Goal: Find specific page/section: Find specific page/section

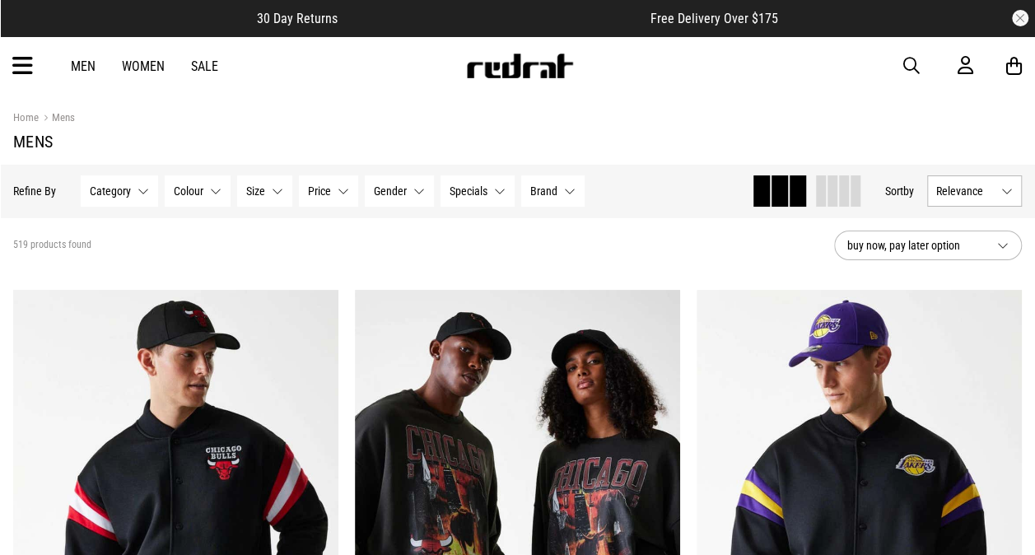
click at [22, 72] on icon at bounding box center [22, 66] width 21 height 27
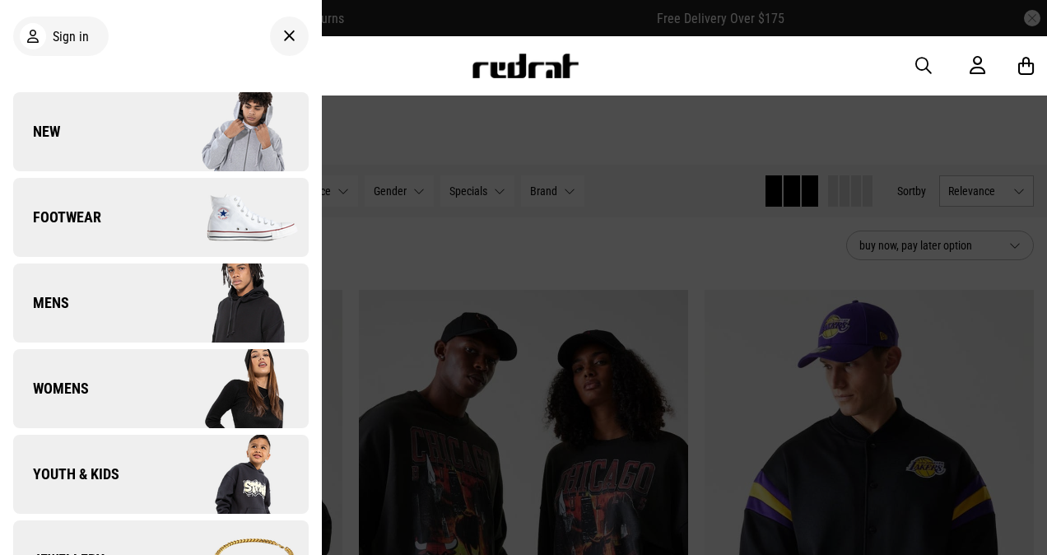
click at [190, 410] on img at bounding box center [233, 388] width 147 height 82
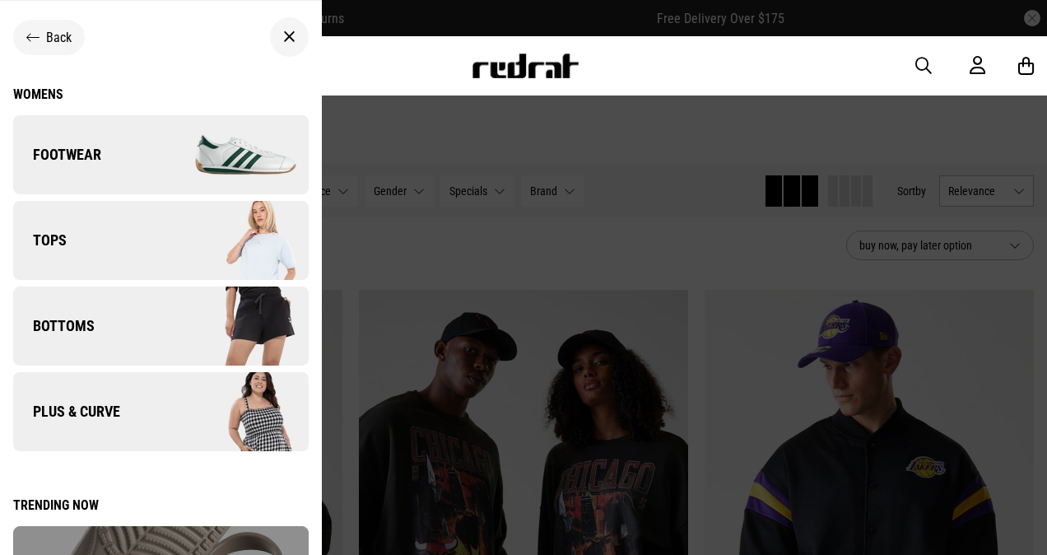
click at [189, 399] on img at bounding box center [233, 411] width 147 height 82
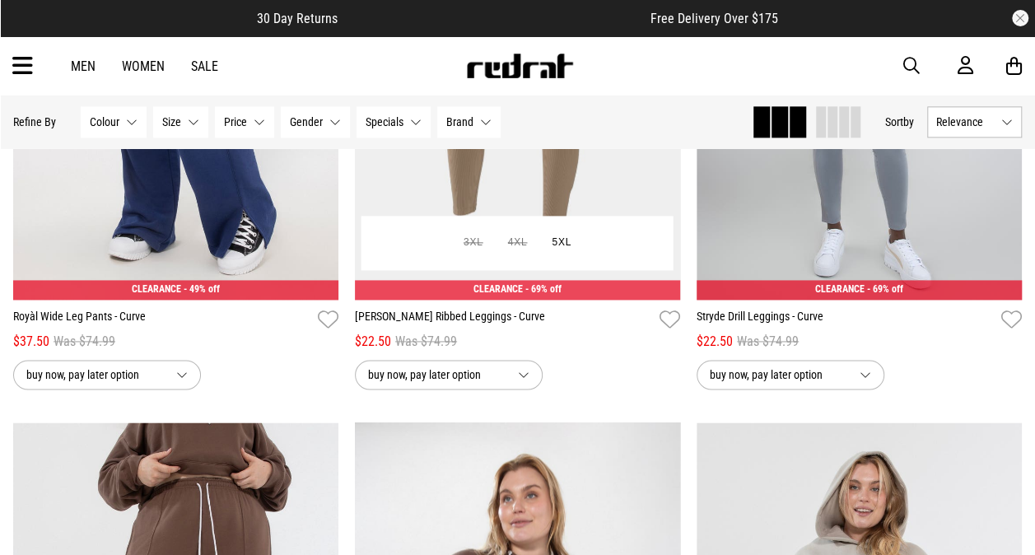
scroll to position [1022, 0]
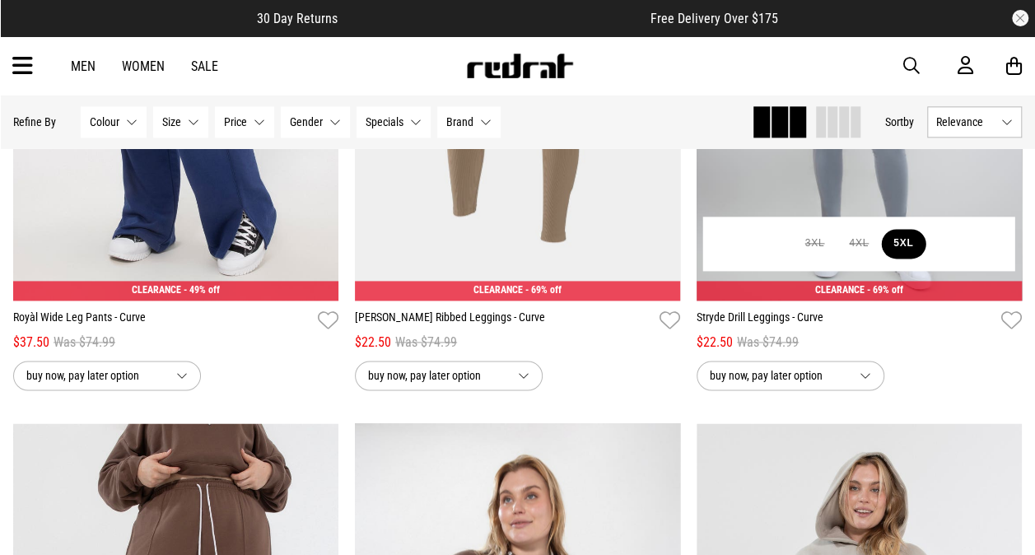
click at [907, 249] on button "5XL" at bounding box center [903, 244] width 44 height 30
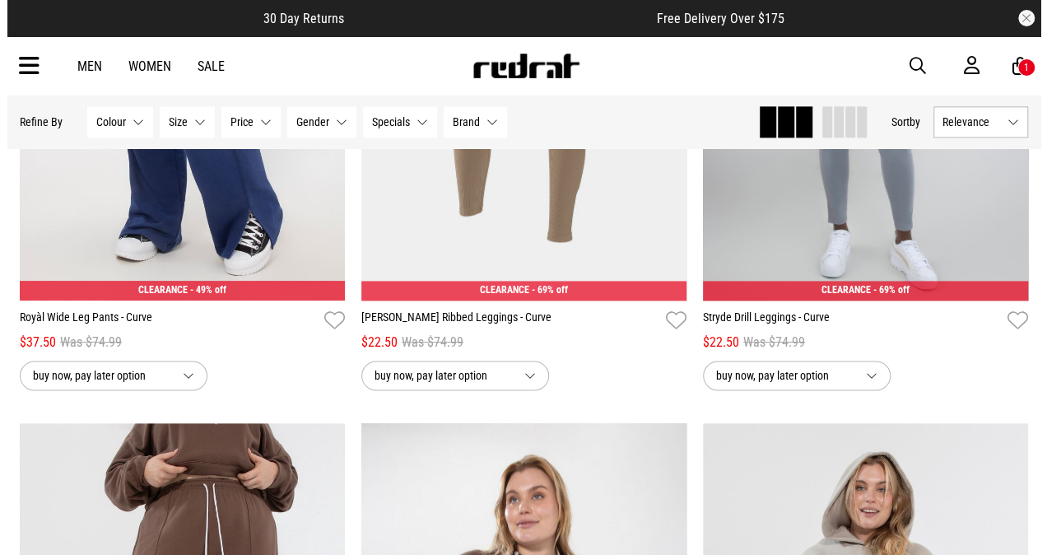
scroll to position [1034, 0]
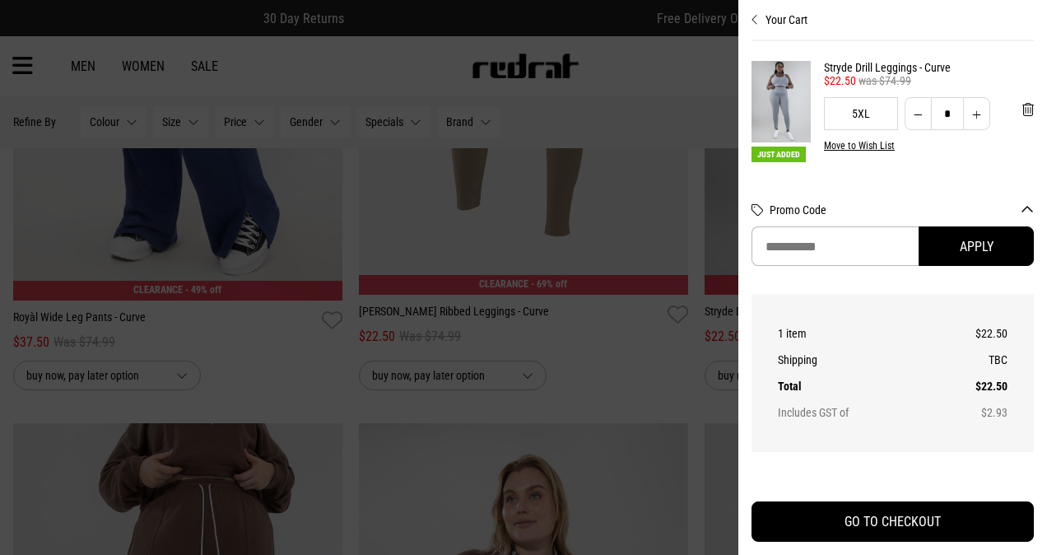
drag, startPoint x: 502, startPoint y: 370, endPoint x: 434, endPoint y: 361, distance: 68.9
click at [434, 361] on div at bounding box center [523, 277] width 1047 height 555
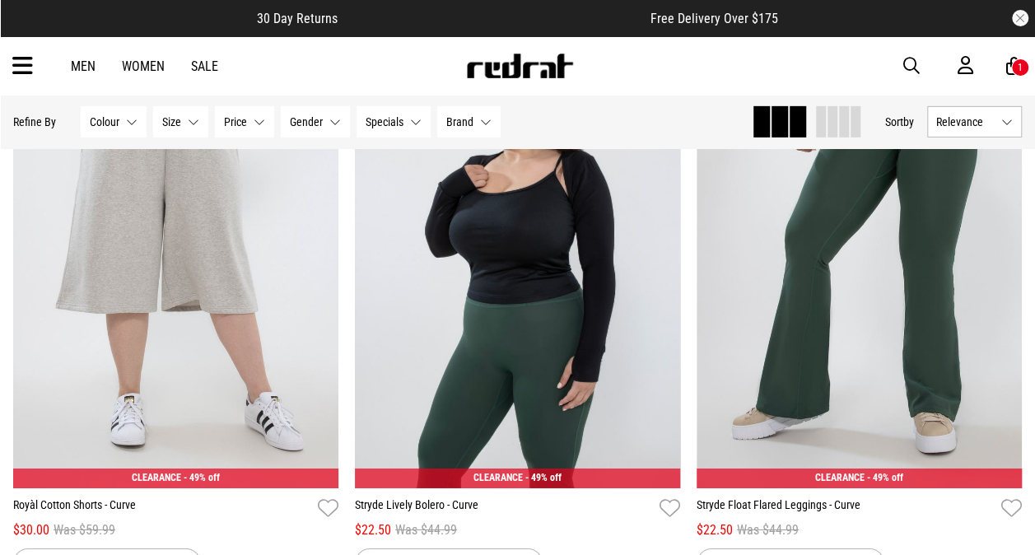
scroll to position [2569, 0]
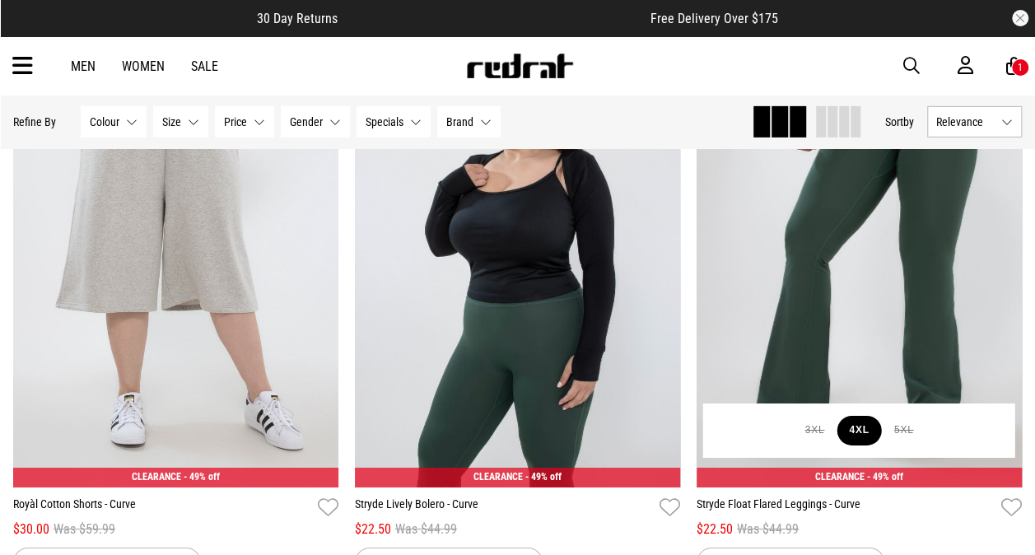
click at [858, 426] on button "4XL" at bounding box center [858, 431] width 44 height 30
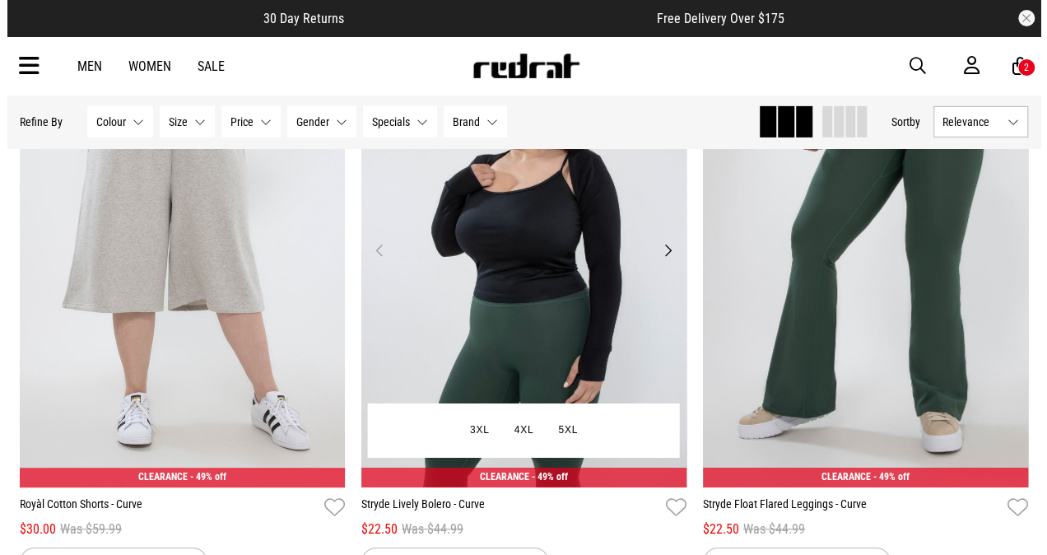
scroll to position [2592, 0]
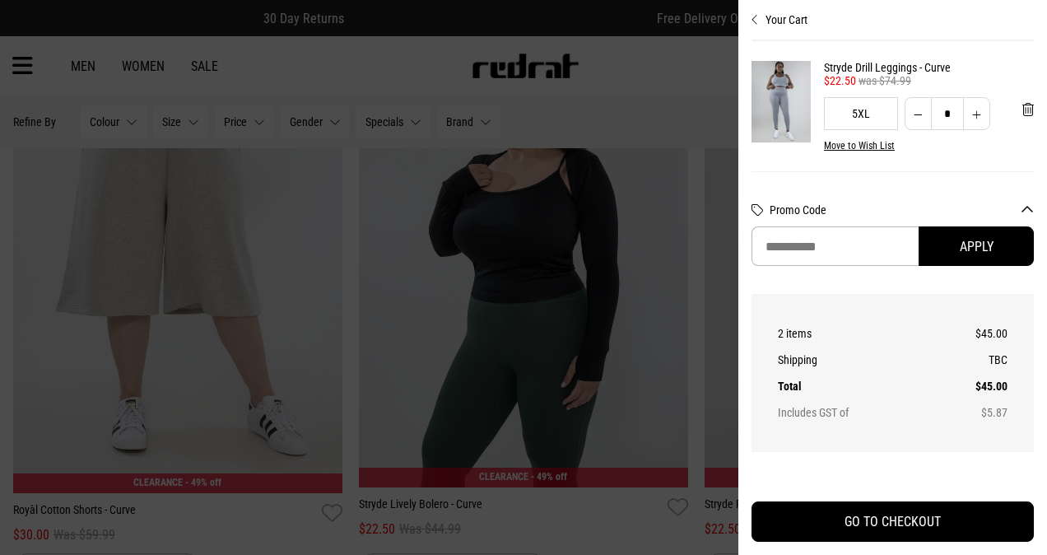
drag, startPoint x: 400, startPoint y: 380, endPoint x: 319, endPoint y: 362, distance: 82.7
click at [319, 362] on div at bounding box center [523, 277] width 1047 height 555
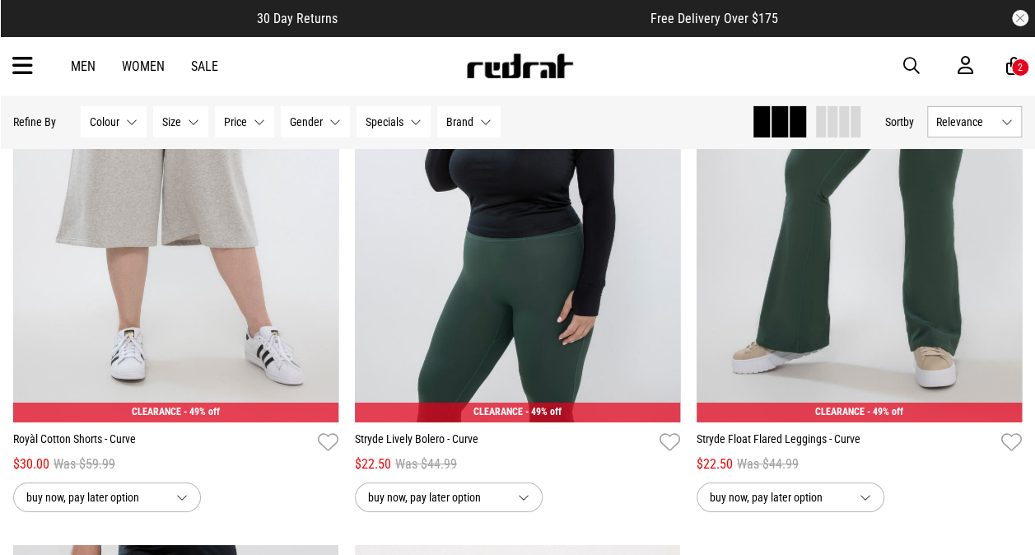
scroll to position [2634, 0]
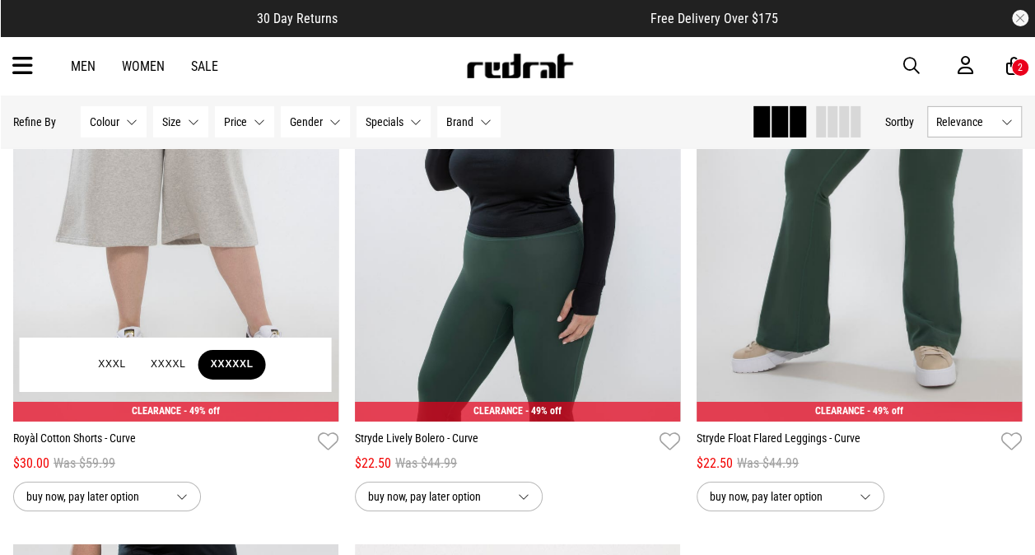
click at [231, 363] on button "XXXXXL" at bounding box center [231, 365] width 67 height 30
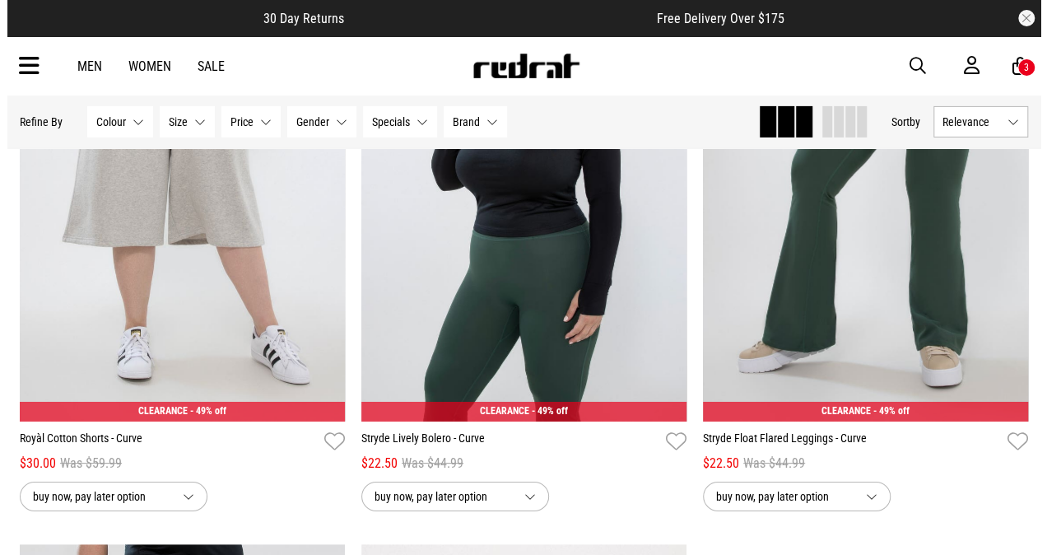
scroll to position [2657, 0]
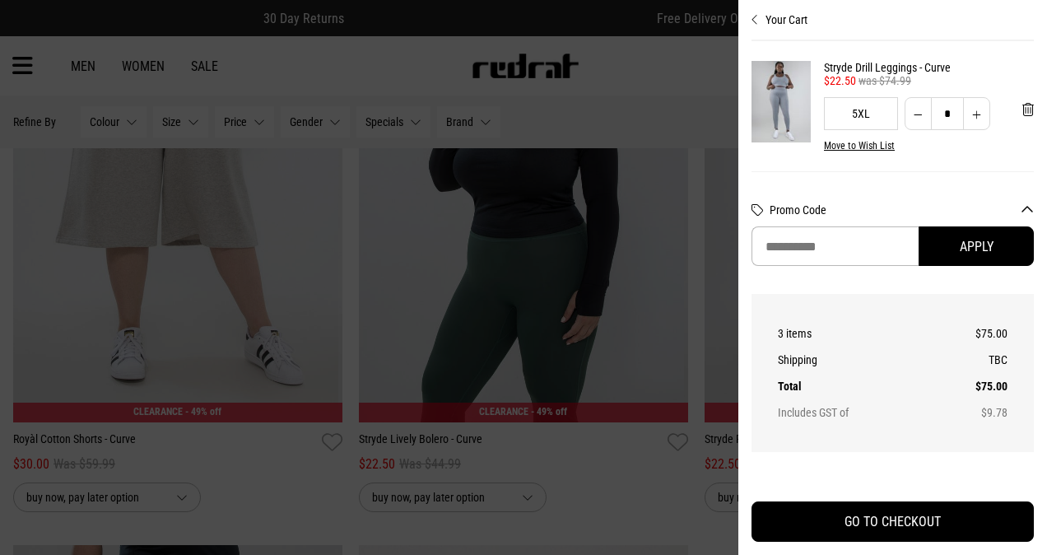
click at [344, 314] on div at bounding box center [523, 277] width 1047 height 555
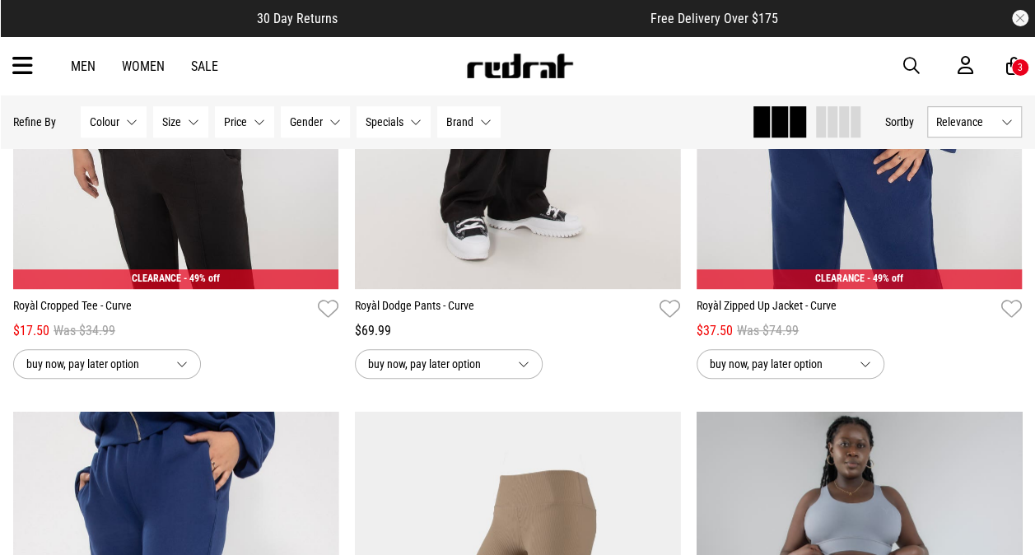
scroll to position [798, 0]
